Goal: Find contact information: Find contact information

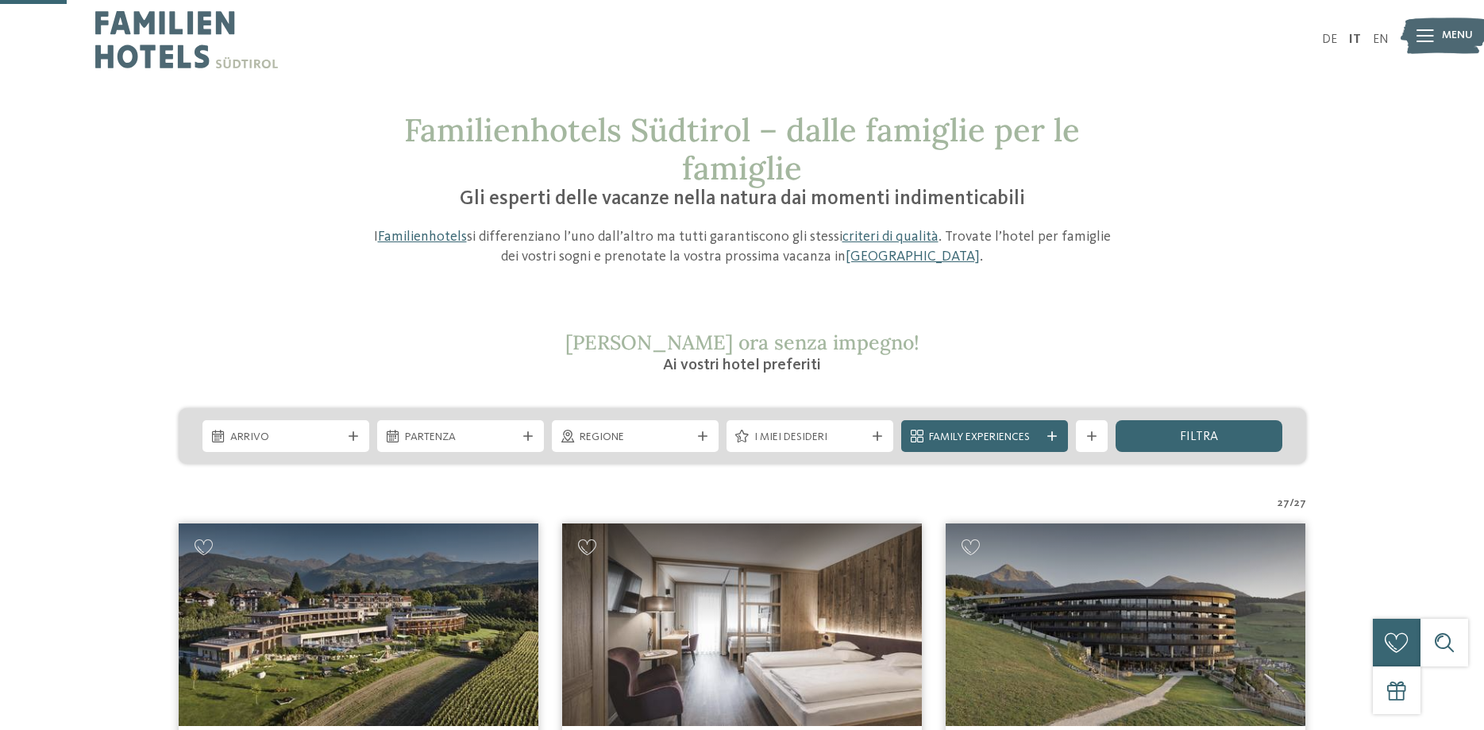
scroll to position [243, 0]
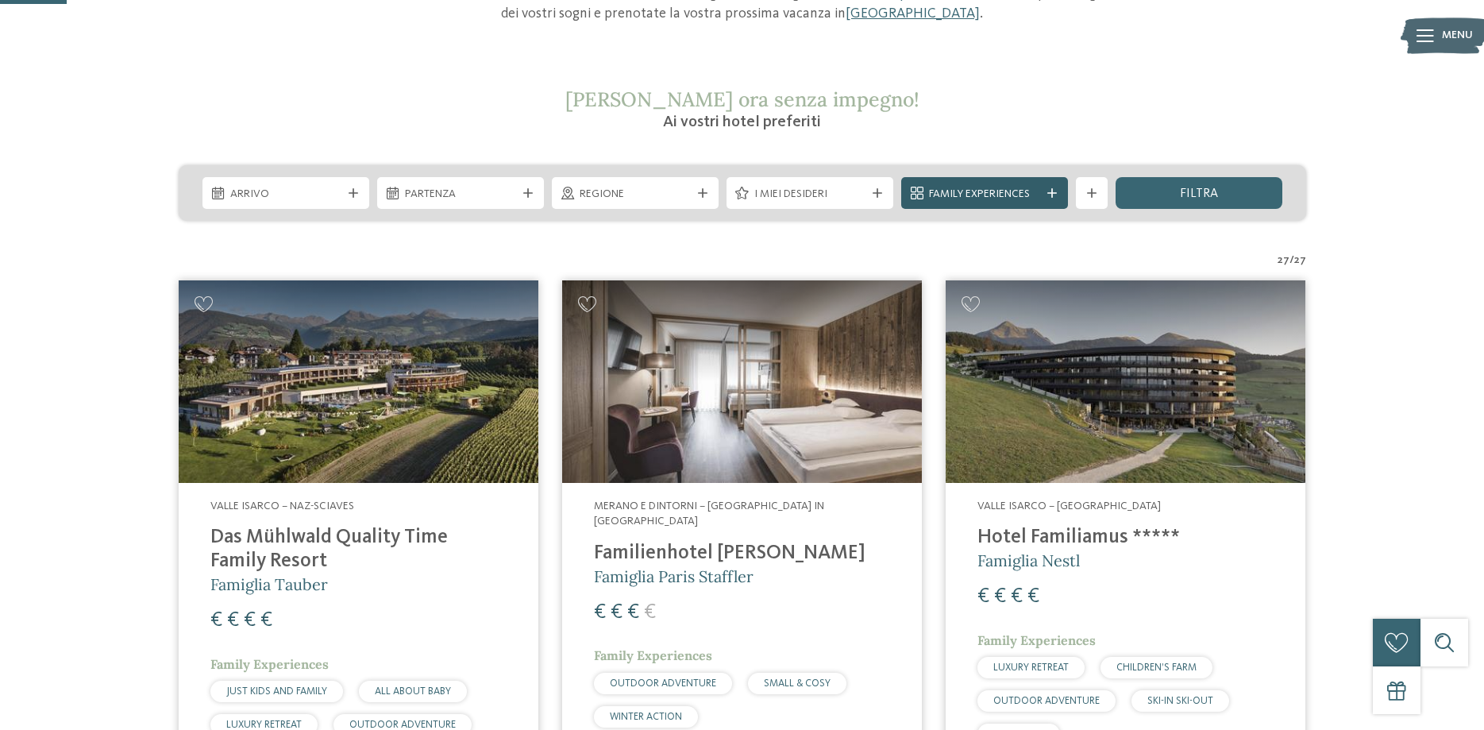
click at [1058, 192] on div at bounding box center [1052, 193] width 16 height 10
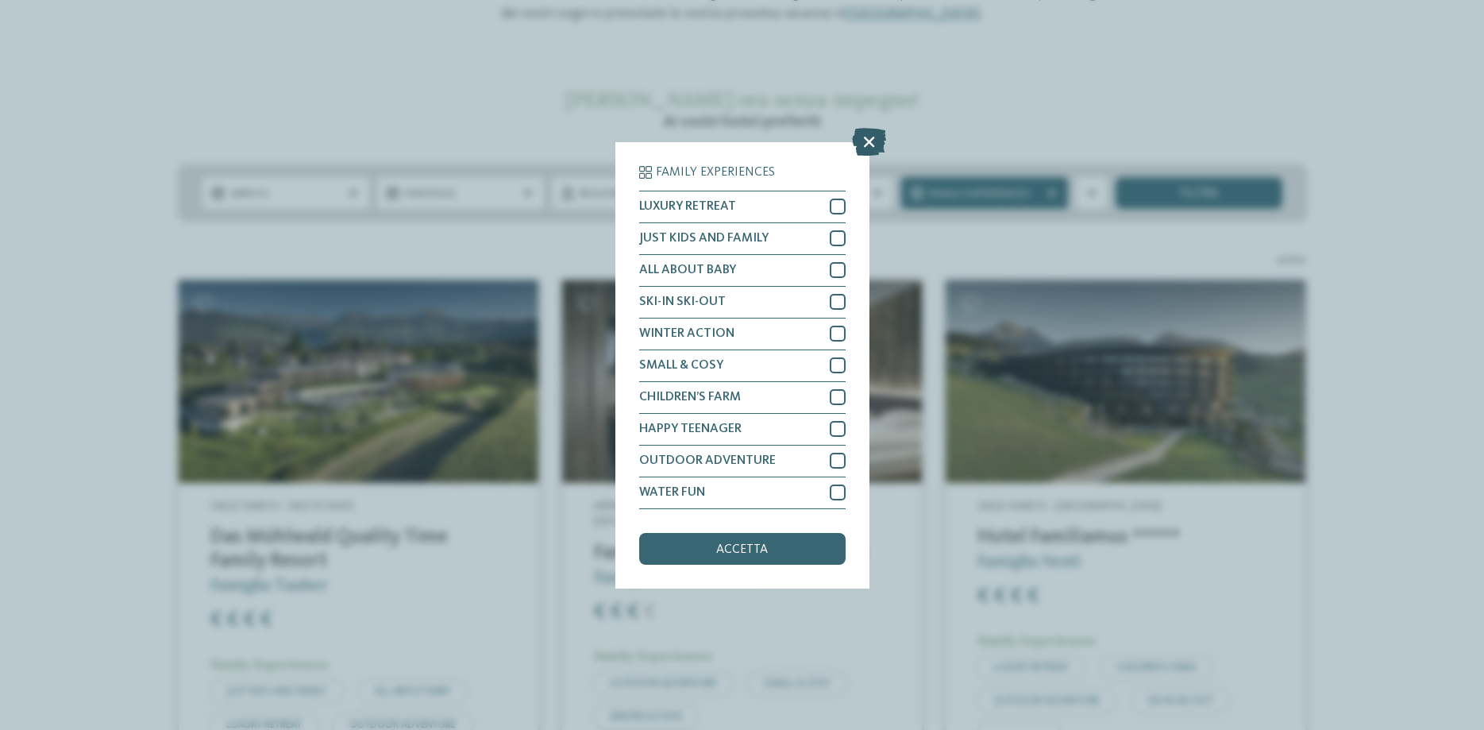
click at [869, 142] on icon at bounding box center [869, 141] width 34 height 28
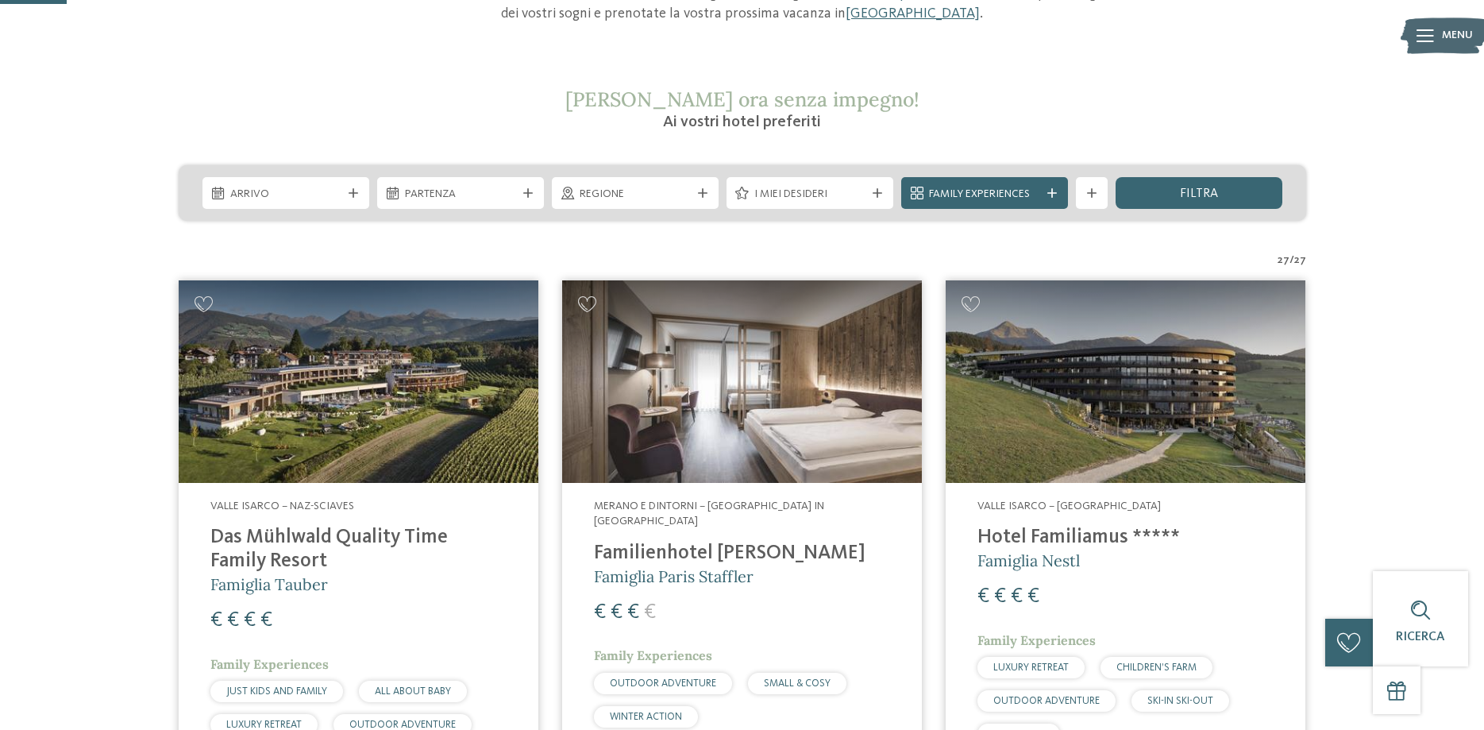
click at [1244, 210] on div "Arrivo Partenza" at bounding box center [742, 193] width 1127 height 56
click at [1239, 200] on div "filtra" at bounding box center [1198, 193] width 167 height 32
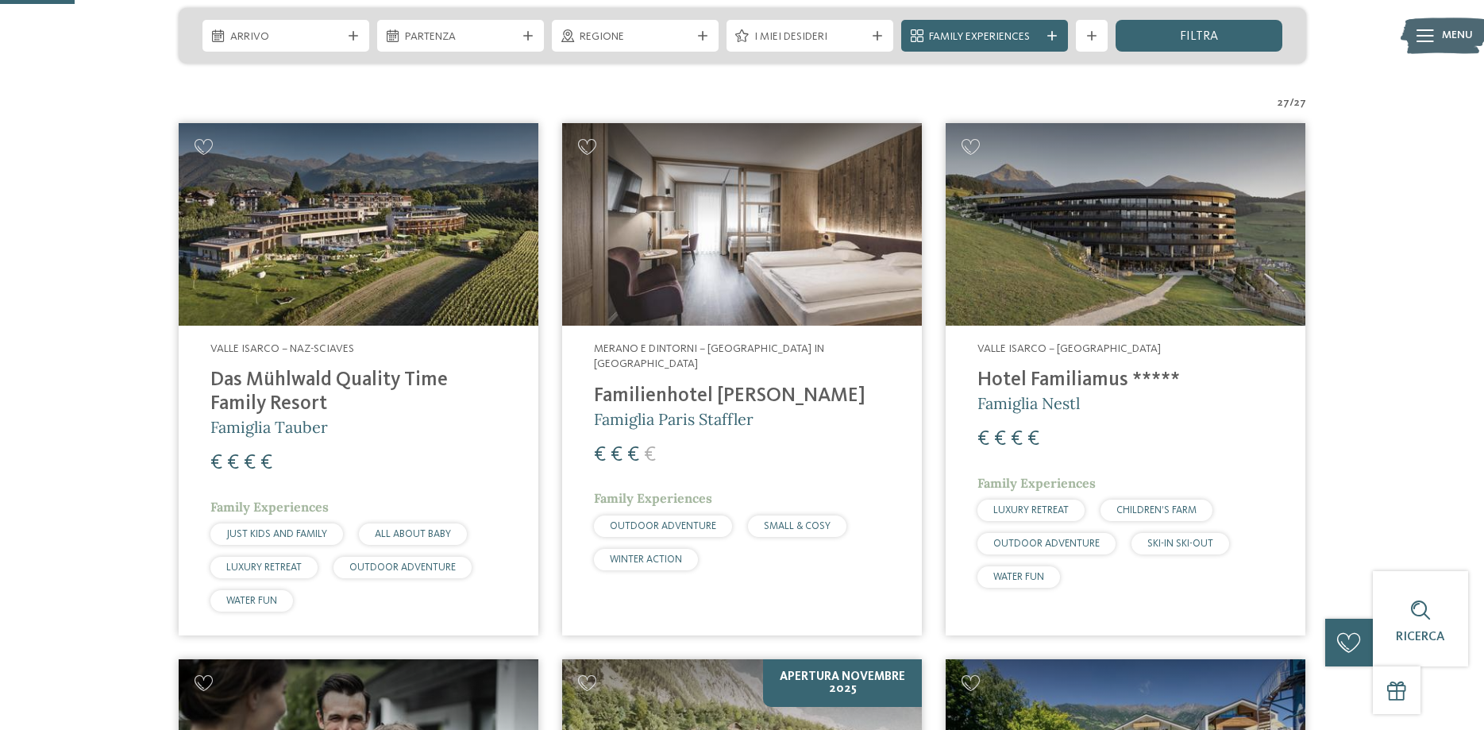
scroll to position [424, 0]
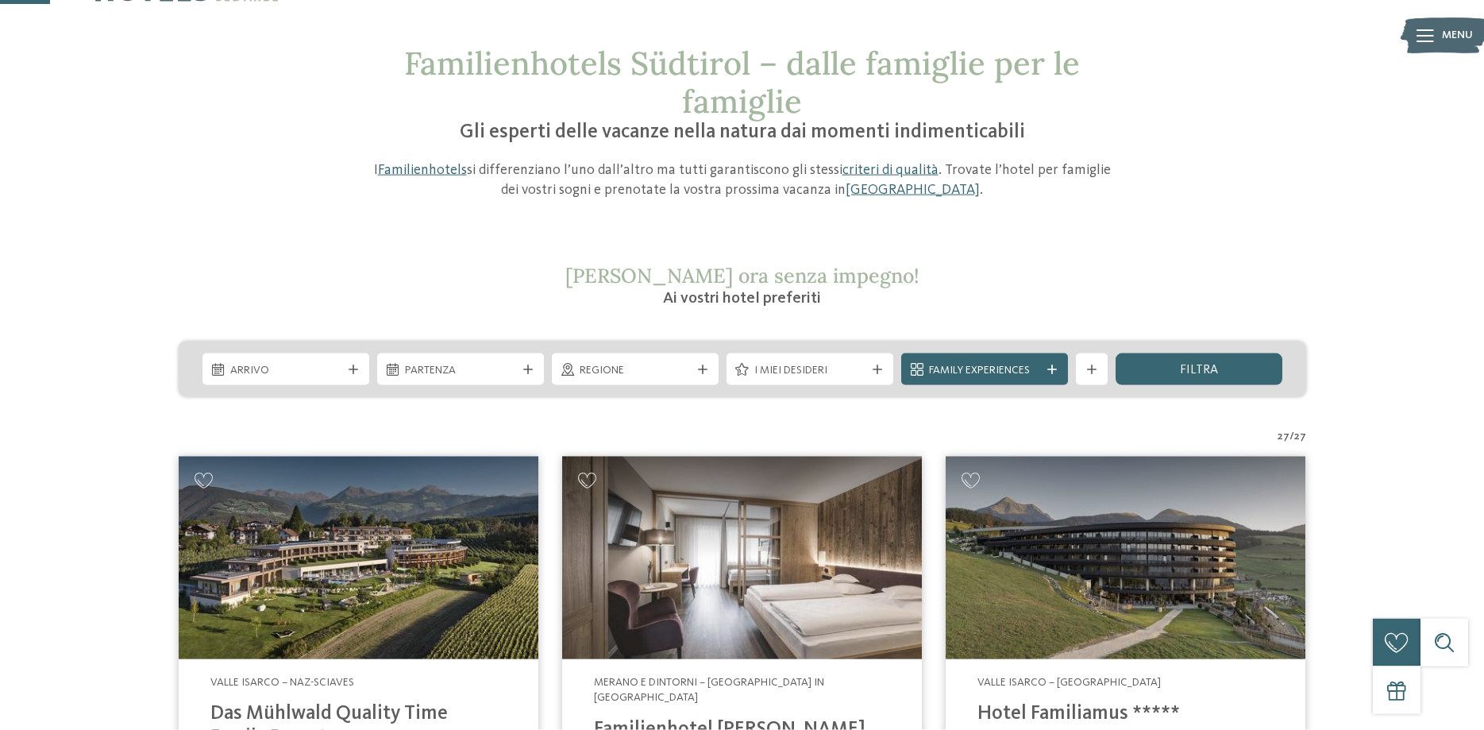
scroll to position [0, 0]
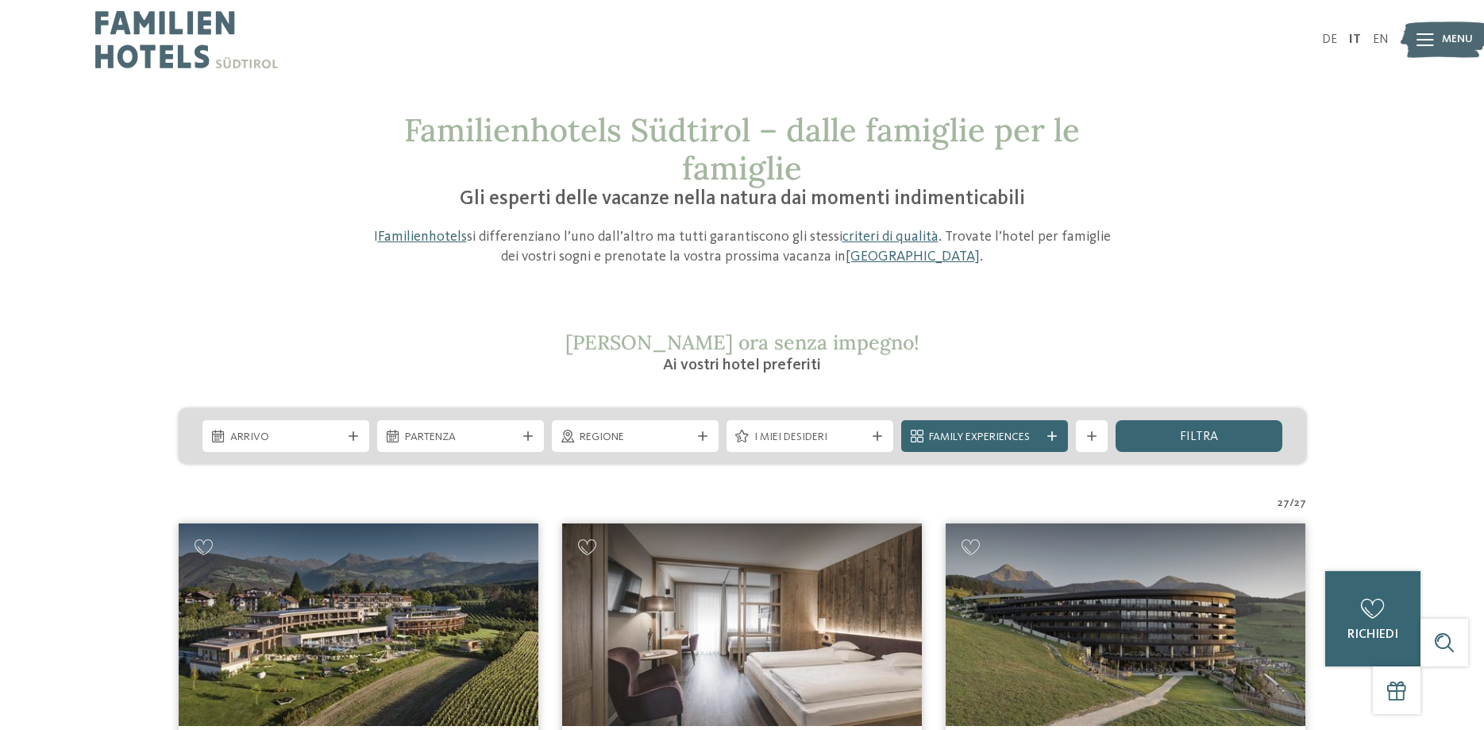
click at [899, 261] on link "[GEOGRAPHIC_DATA]" at bounding box center [913, 256] width 134 height 14
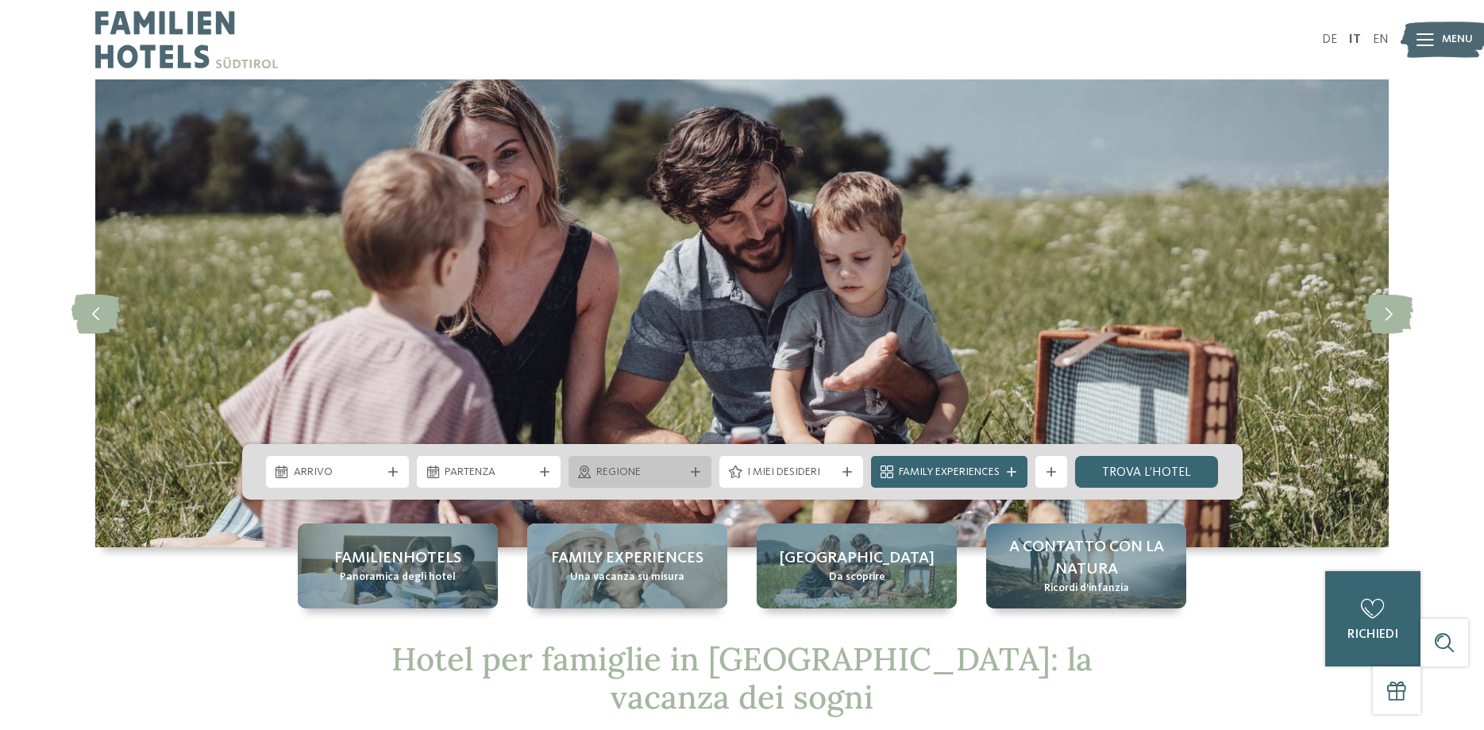
click at [634, 475] on span "Regione" at bounding box center [640, 472] width 88 height 16
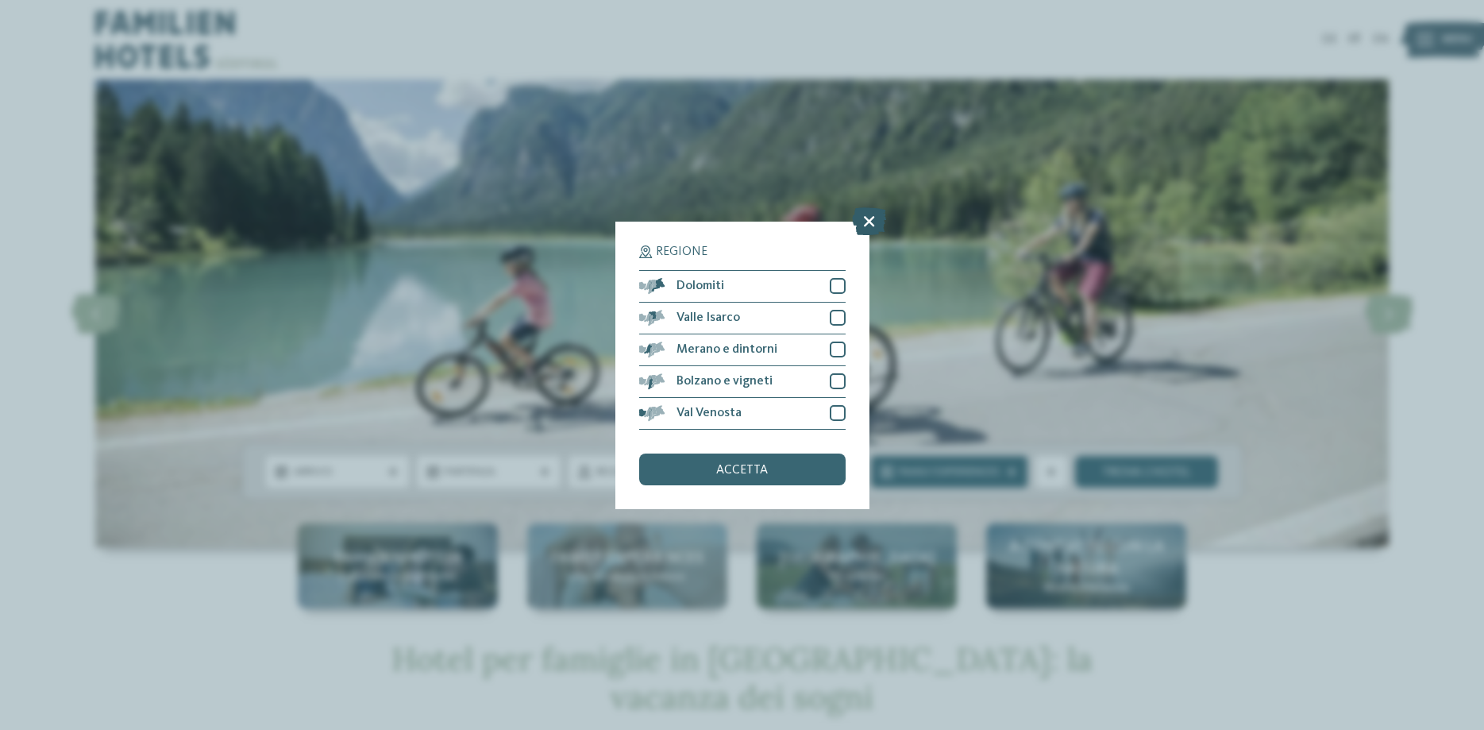
click at [871, 214] on icon at bounding box center [869, 220] width 34 height 28
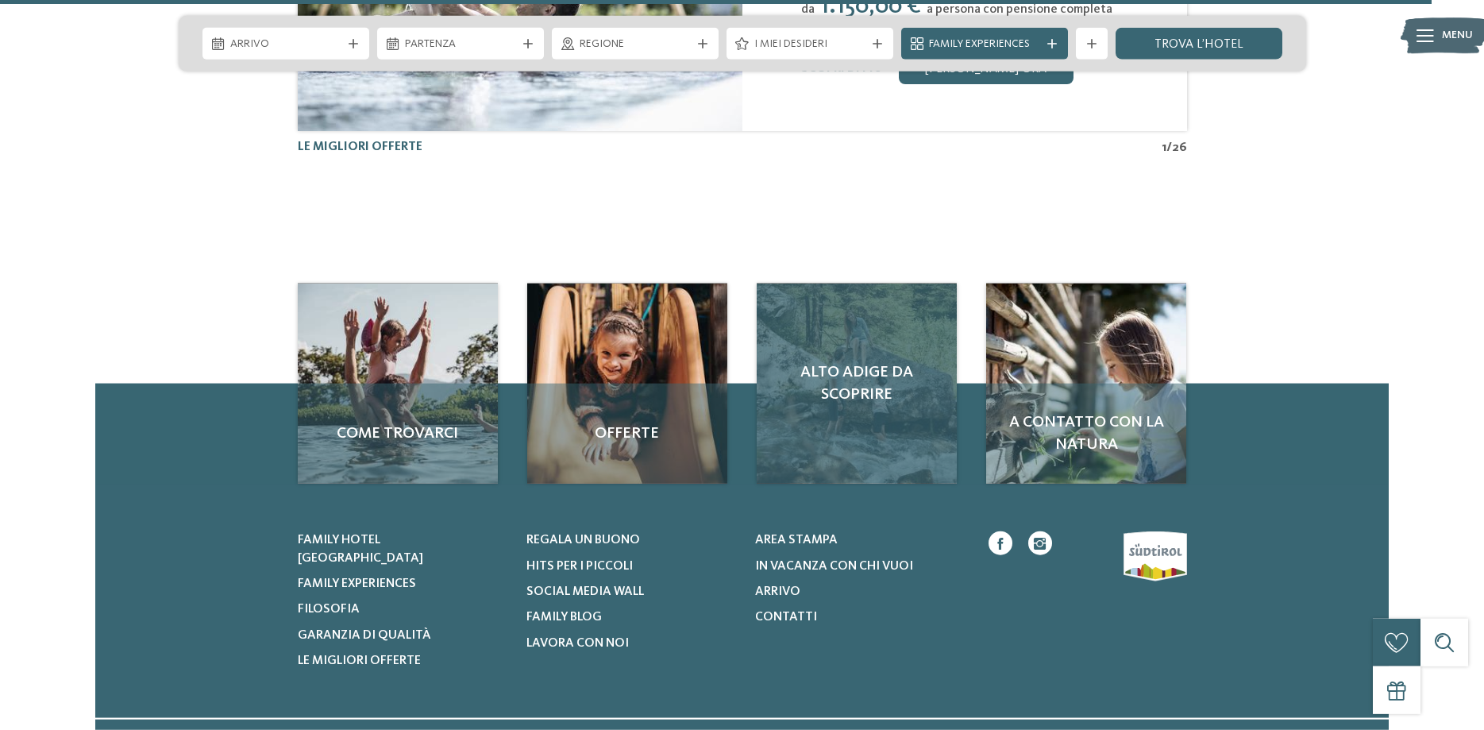
scroll to position [4049, 0]
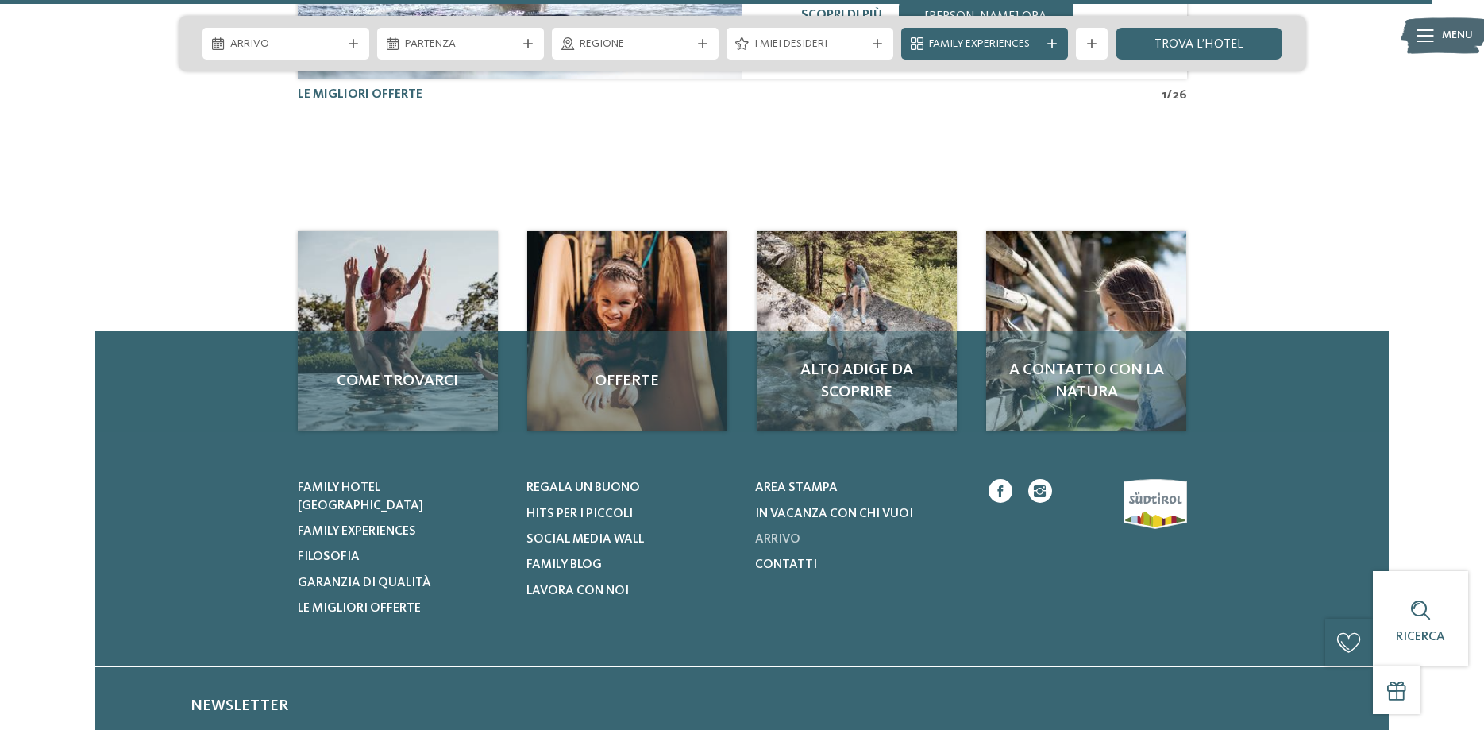
click at [778, 533] on span "Arrivo" at bounding box center [777, 539] width 45 height 13
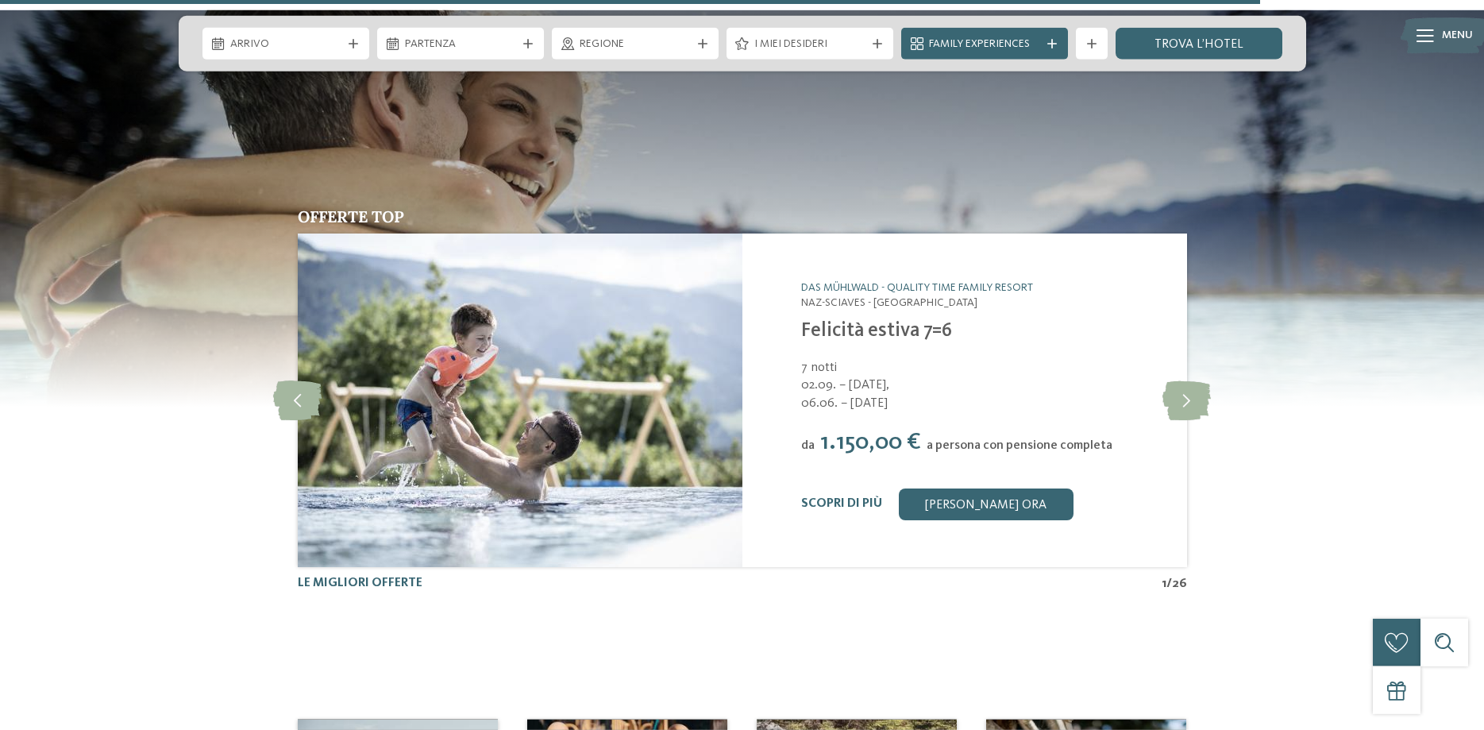
scroll to position [3239, 0]
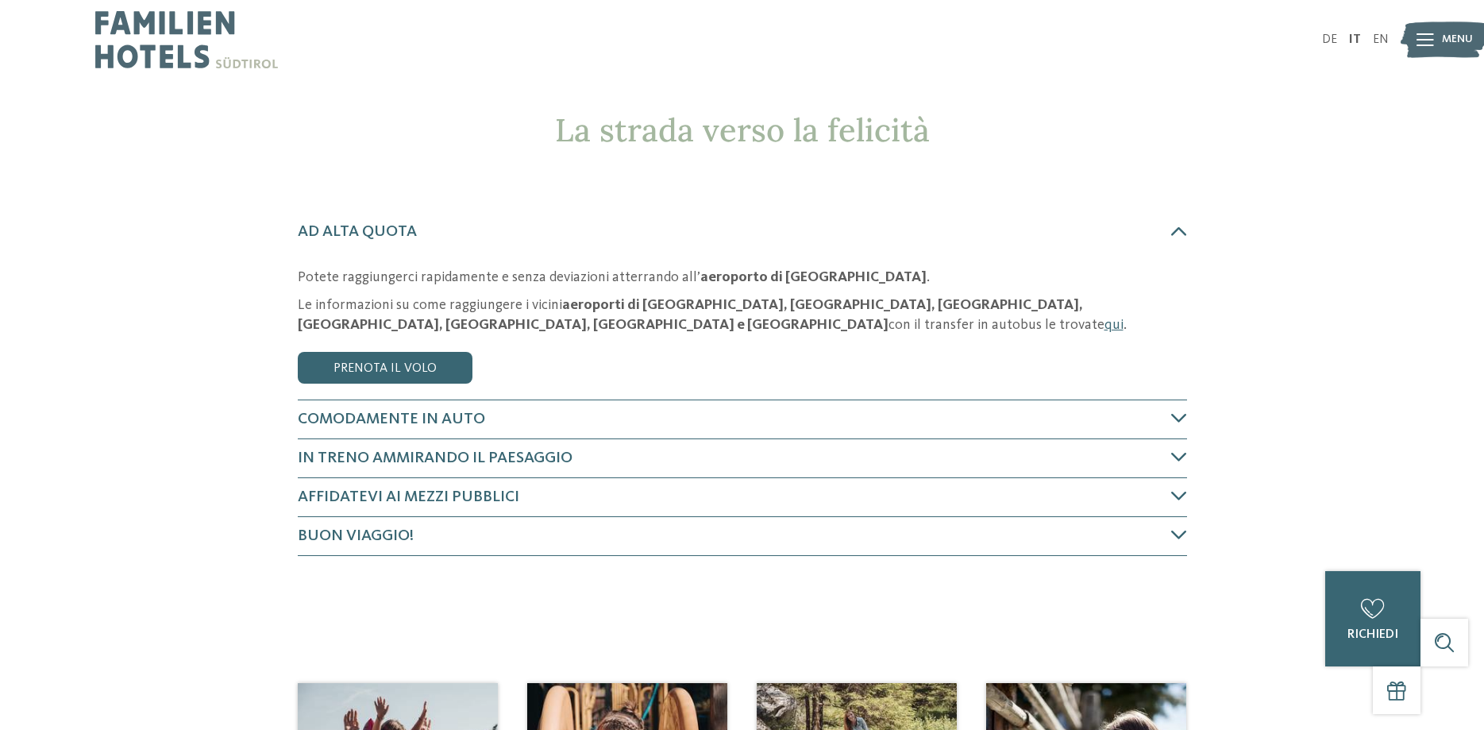
click at [1181, 418] on icon at bounding box center [1179, 418] width 16 height 16
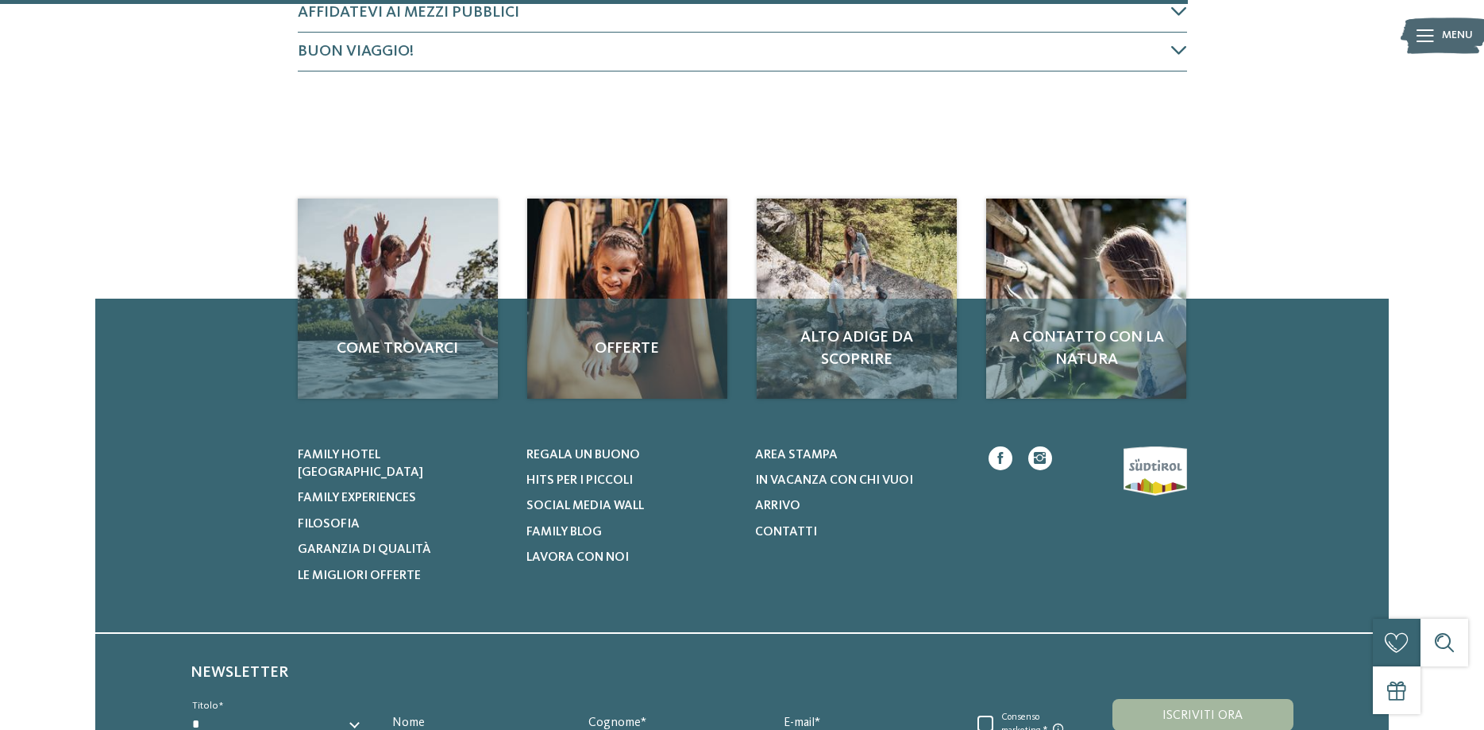
scroll to position [718, 0]
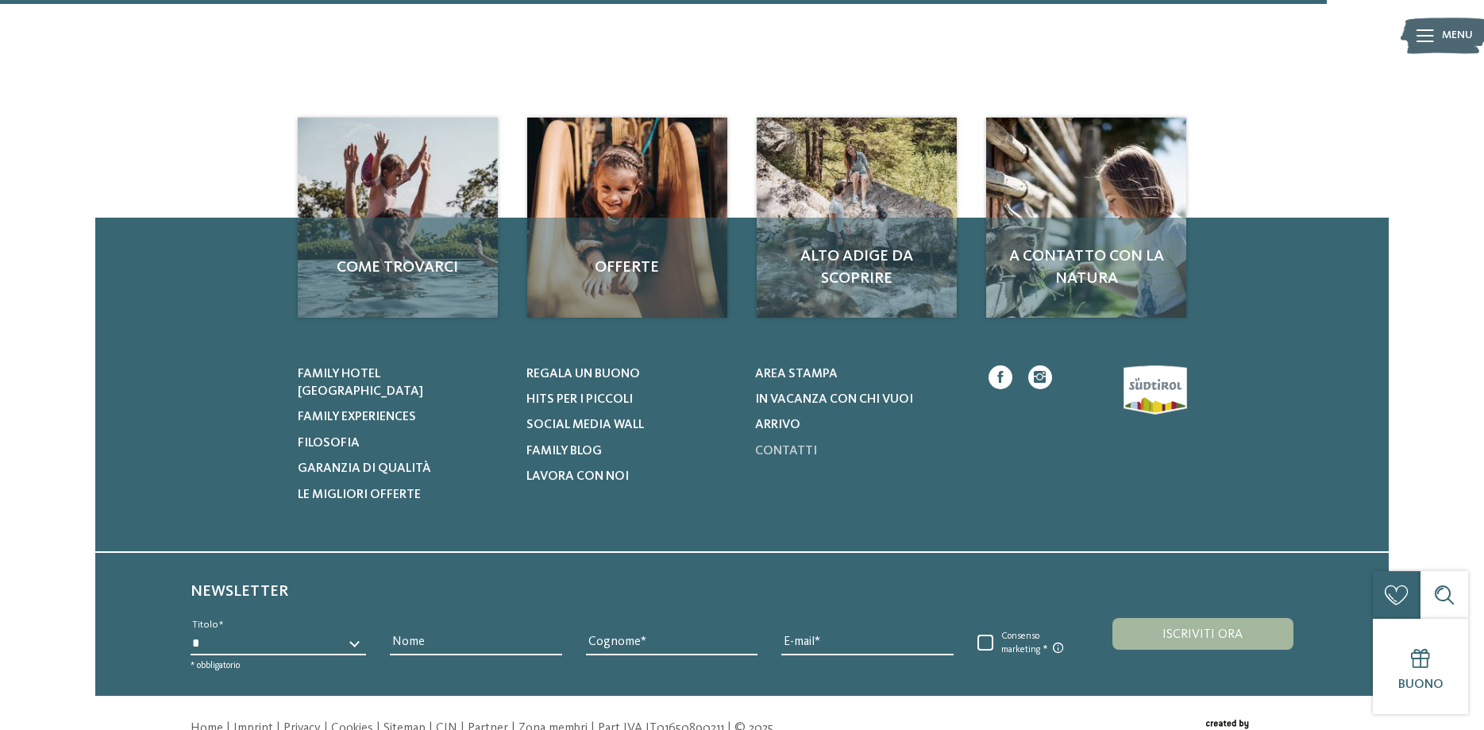
click at [785, 445] on span "Contatti" at bounding box center [786, 451] width 62 height 13
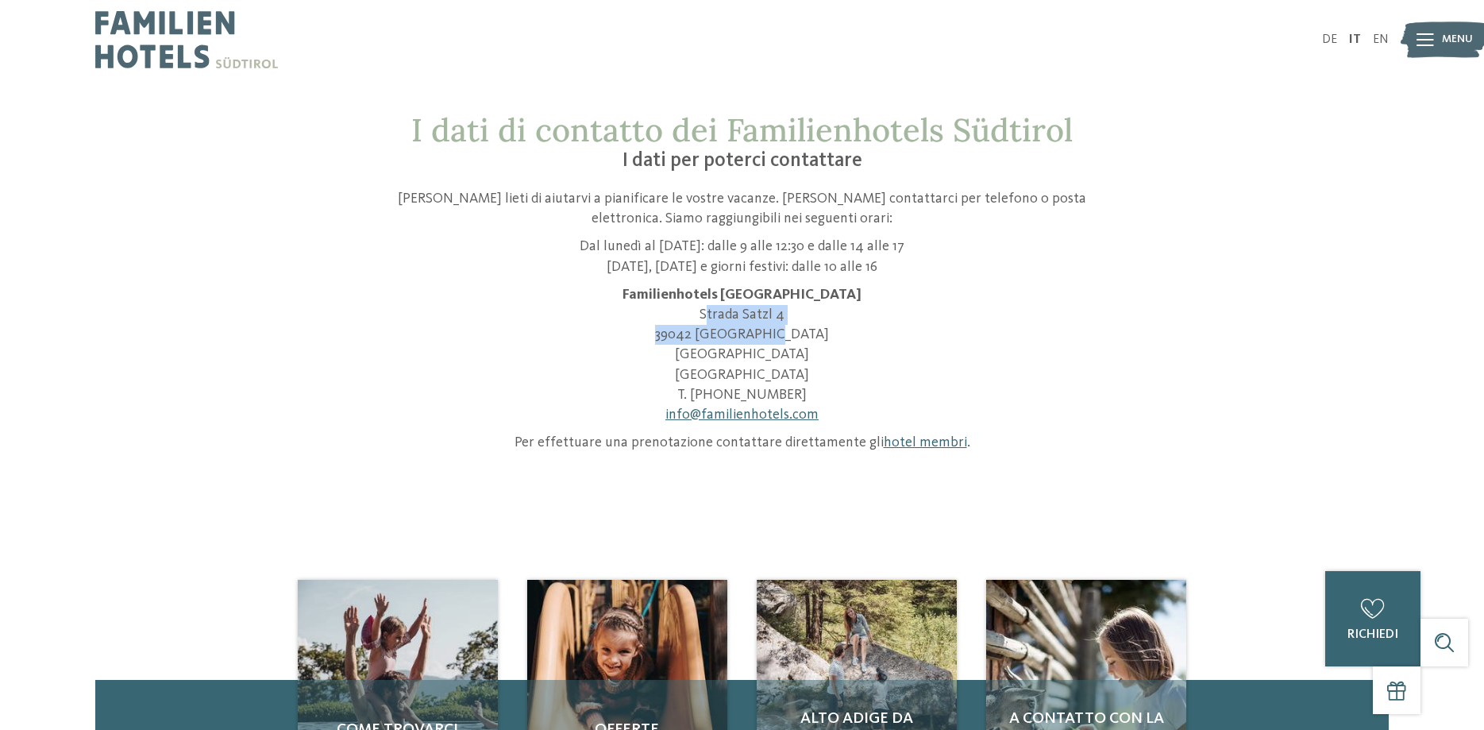
drag, startPoint x: 803, startPoint y: 335, endPoint x: 702, endPoint y: 318, distance: 103.0
click at [702, 318] on p "Familienhotels Südtirol Strada Satzl 4 39042 Bressanone Alto Adige Italia T. +3…" at bounding box center [742, 355] width 754 height 140
copy p "Strada Satzl 4 39042 Bressanone"
